Goal: Information Seeking & Learning: Learn about a topic

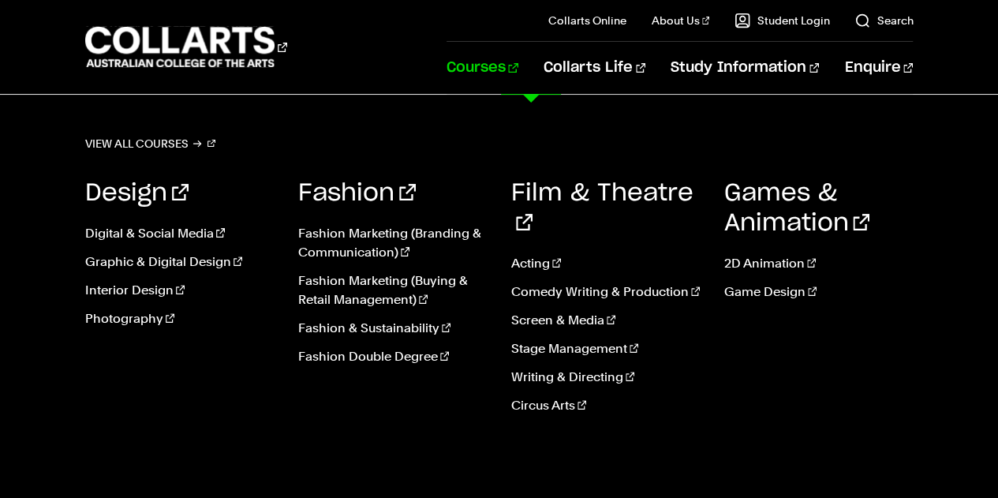
scroll to position [124, 0]
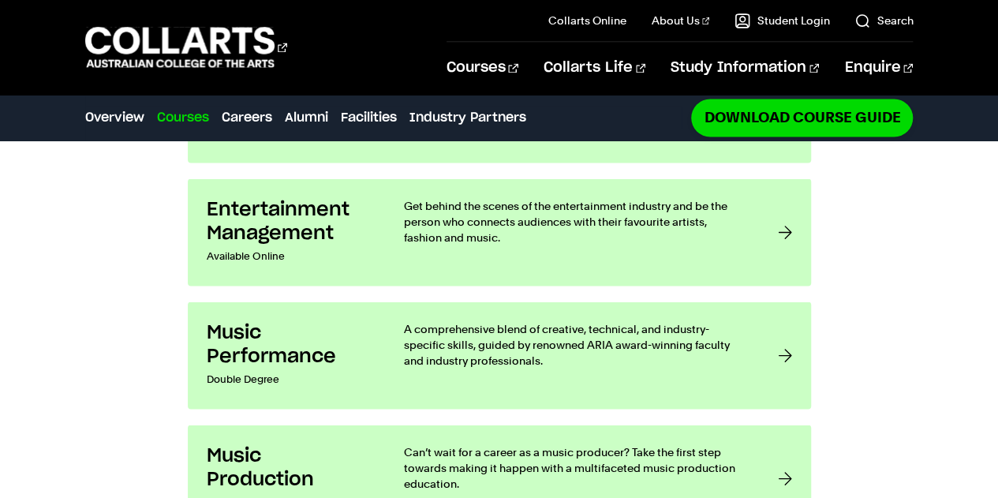
scroll to position [1360, 0]
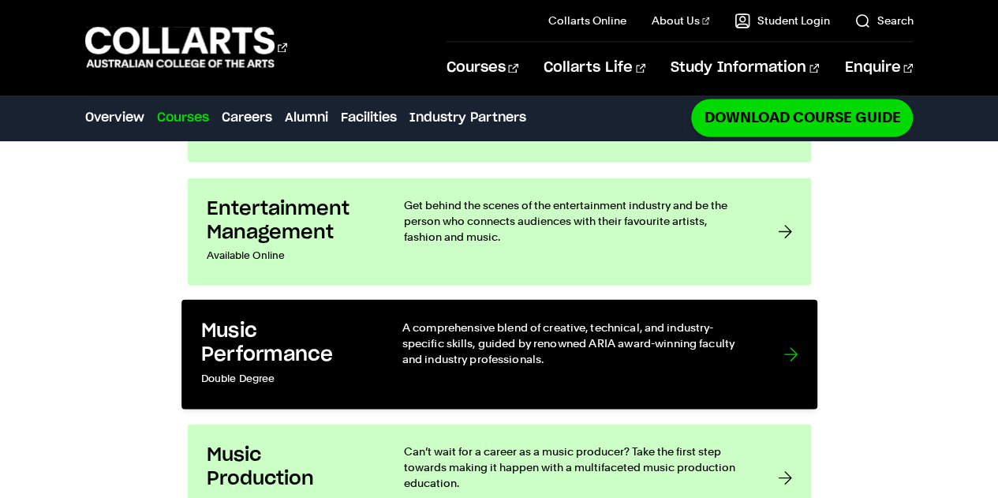
click at [445, 319] on p "A comprehensive blend of creative, technical, and industry-specific skills, gui…" at bounding box center [577, 343] width 350 height 48
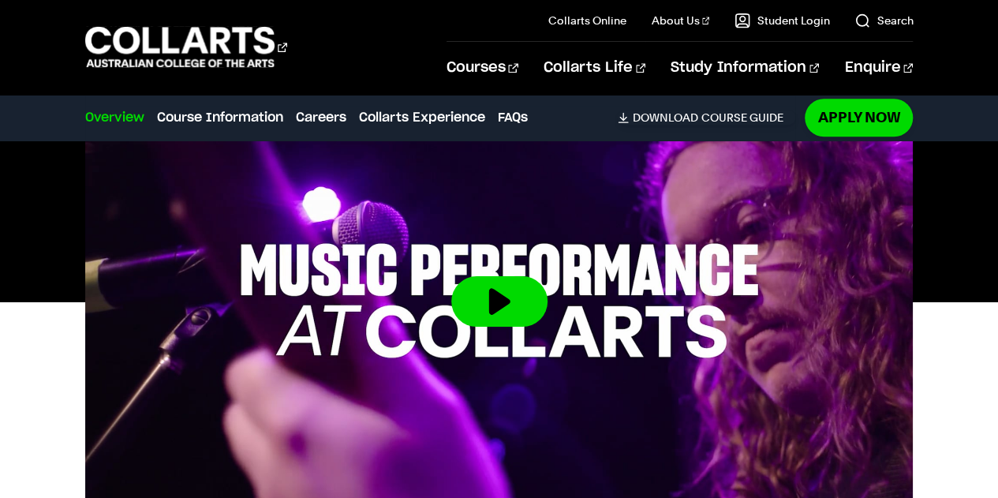
scroll to position [555, 0]
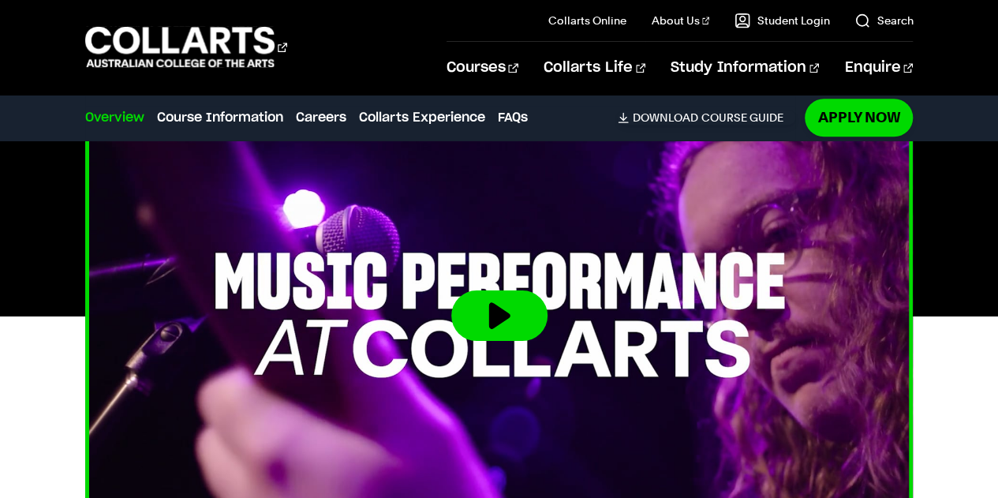
click at [486, 308] on button at bounding box center [499, 315] width 96 height 51
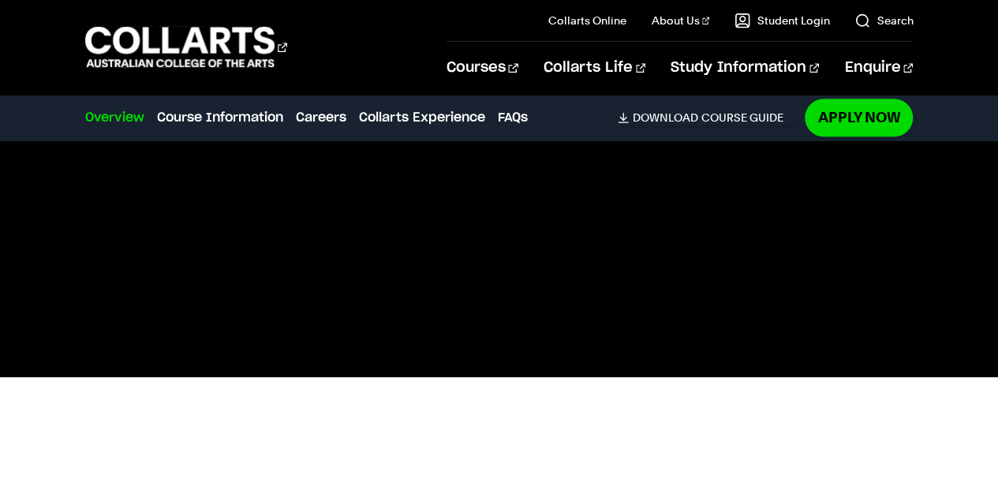
scroll to position [471, 0]
